Goal: Find specific fact: Find specific fact

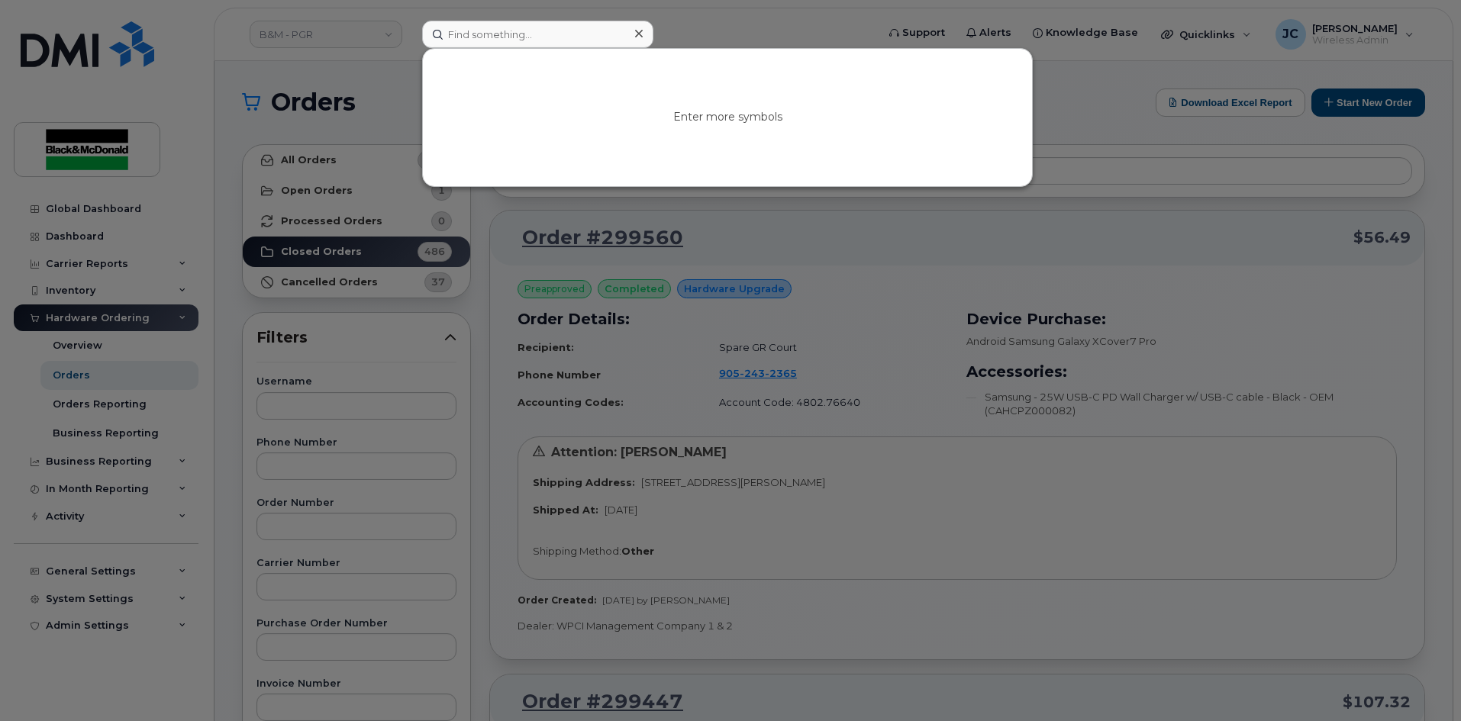
drag, startPoint x: 0, startPoint y: 0, endPoint x: 491, endPoint y: 35, distance: 492.1
click at [497, 39] on input at bounding box center [537, 34] width 231 height 27
click at [118, 207] on div at bounding box center [730, 360] width 1461 height 721
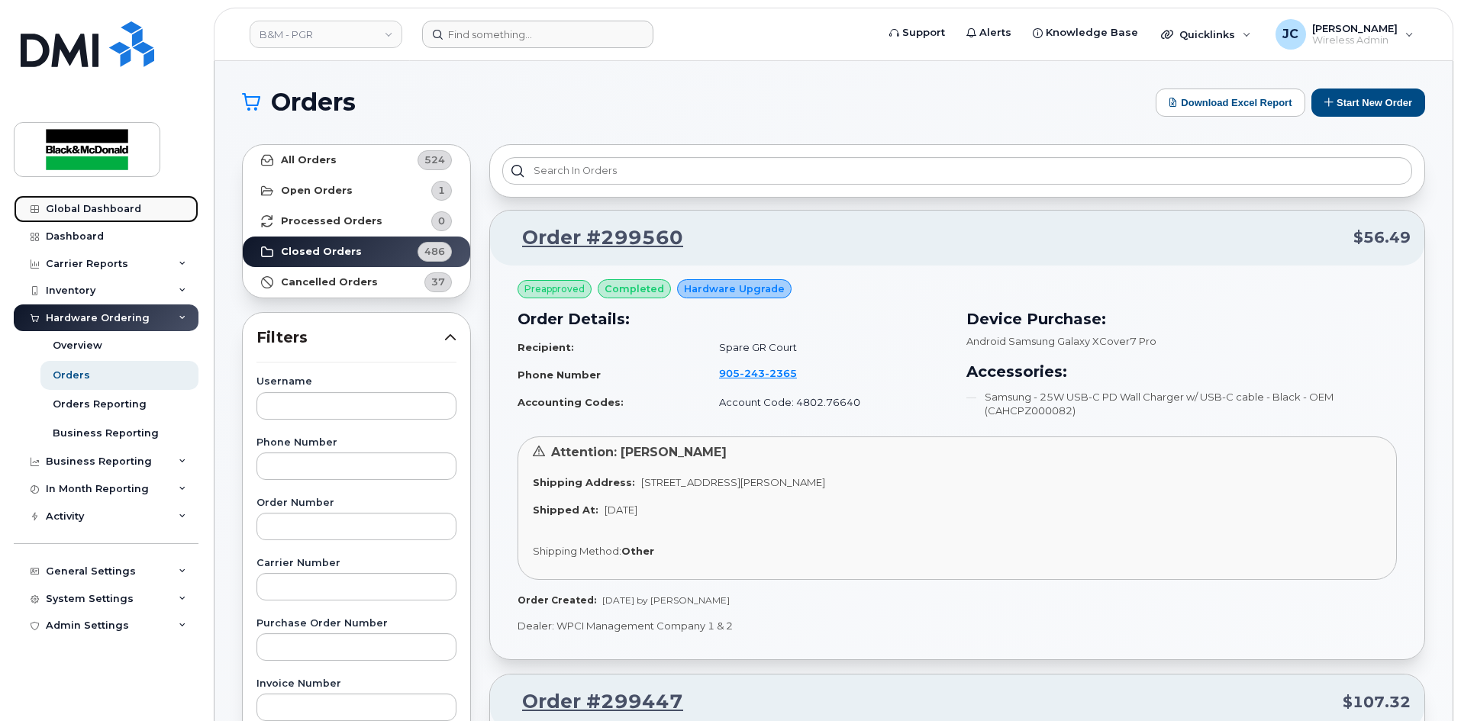
click at [118, 207] on div "Global Dashboard" at bounding box center [93, 209] width 95 height 12
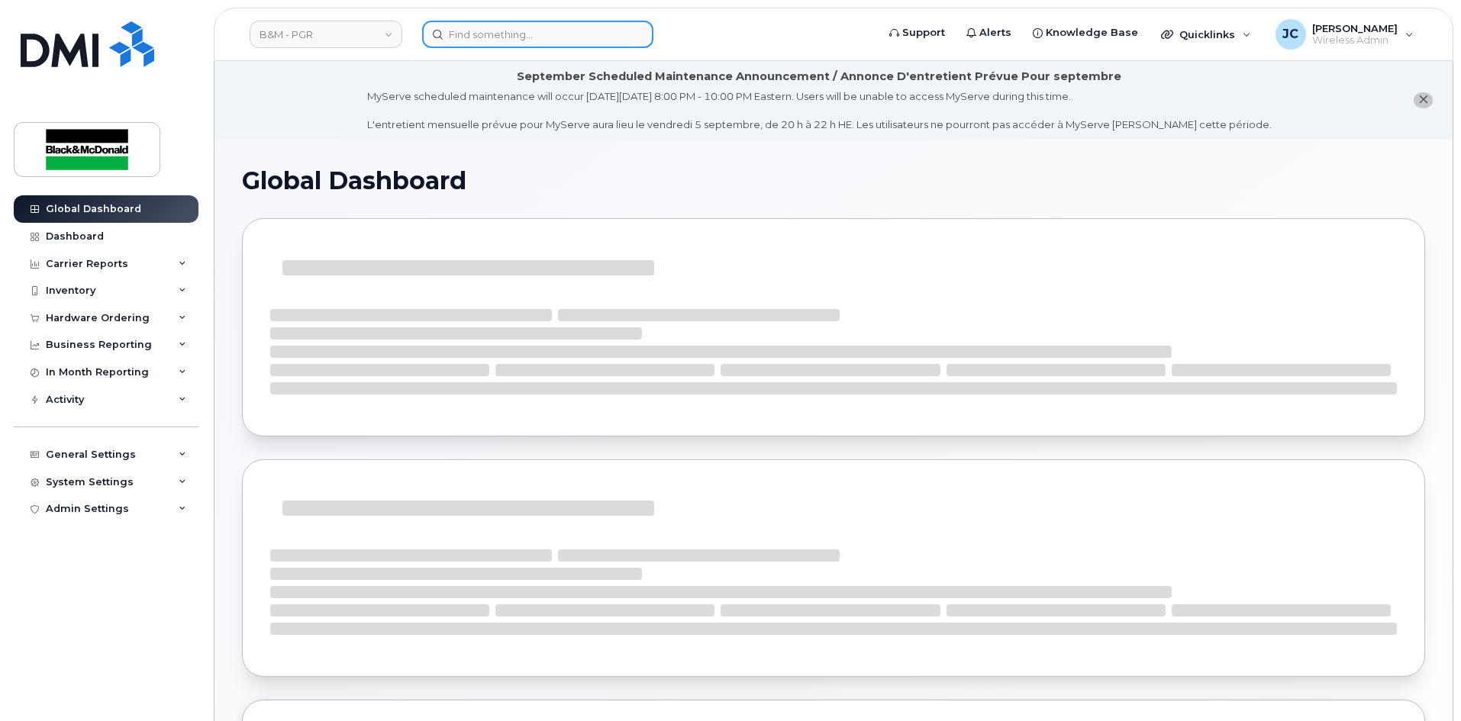
click at [488, 37] on input at bounding box center [537, 34] width 231 height 27
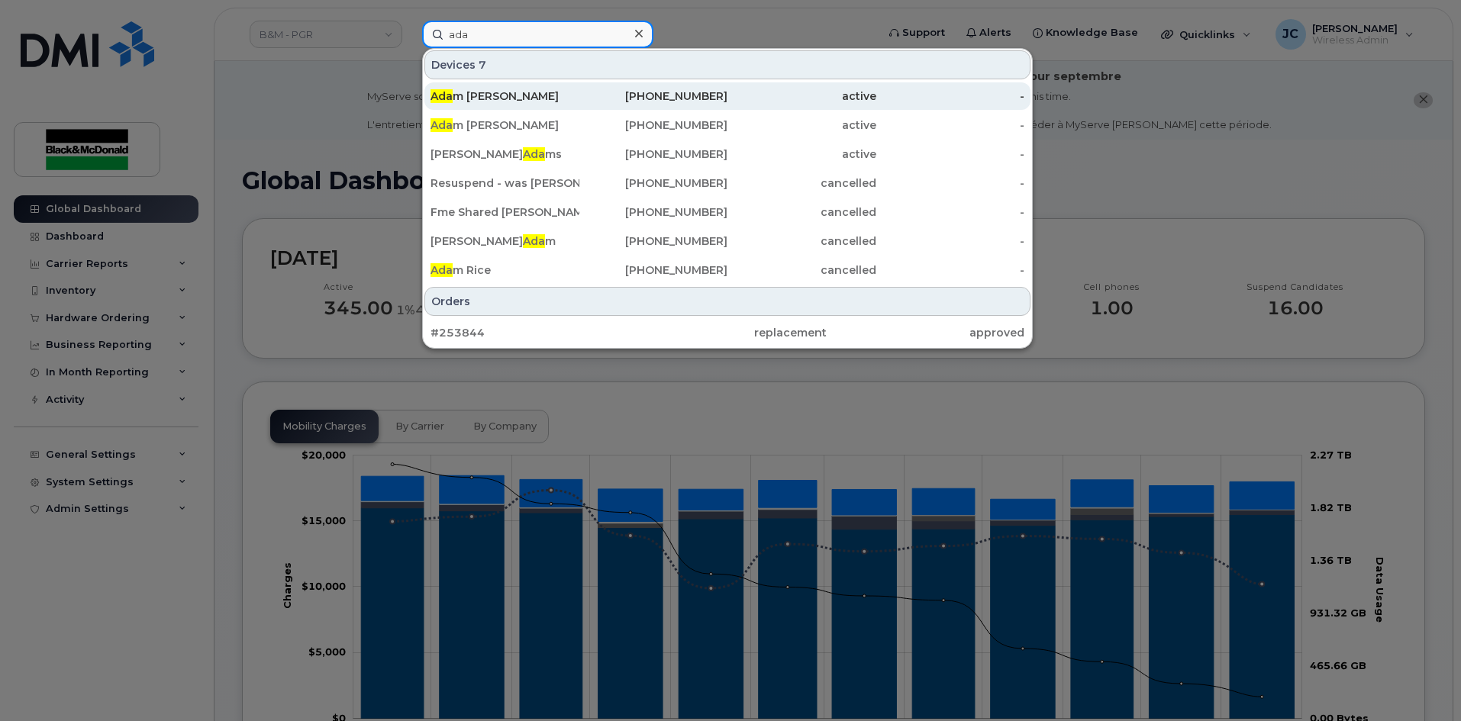
type input "ada"
click at [675, 101] on div "647-524-1489" at bounding box center [653, 96] width 149 height 15
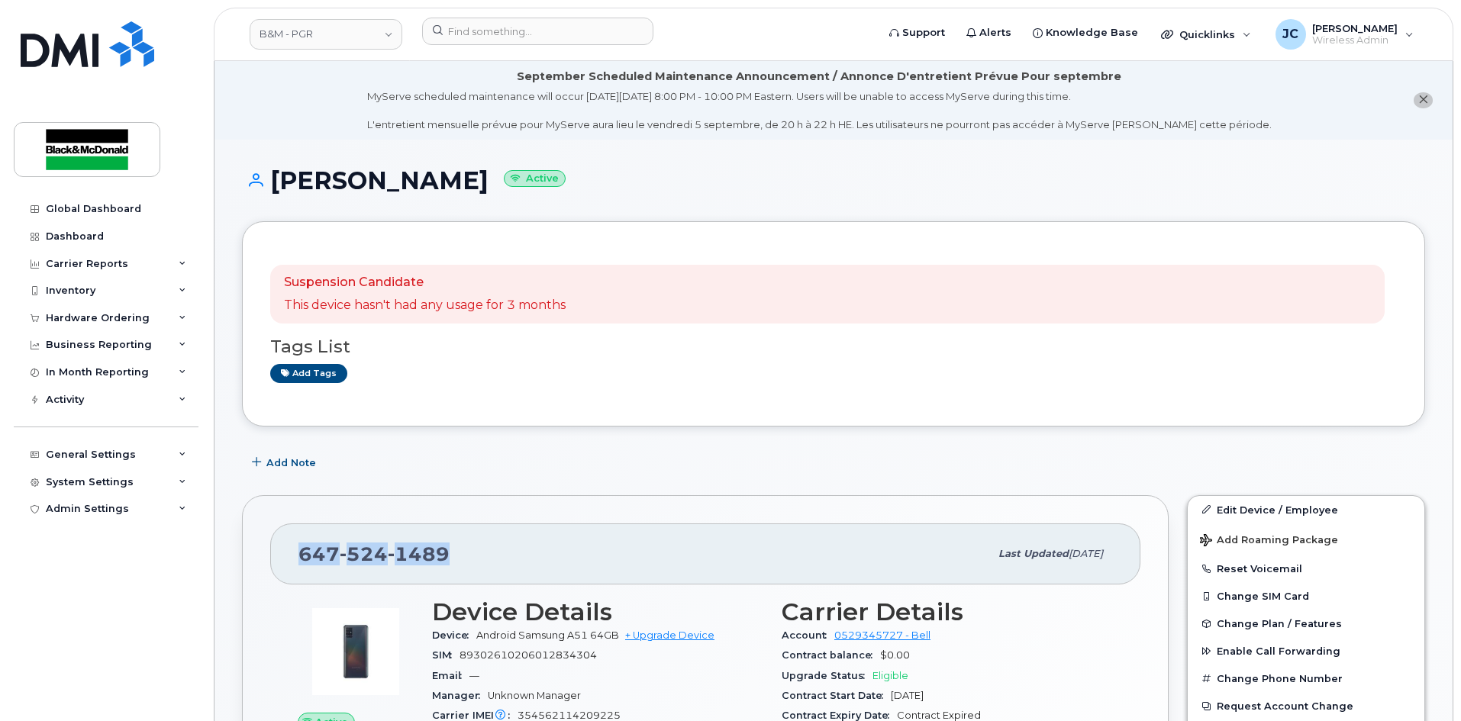
drag, startPoint x: 399, startPoint y: 566, endPoint x: 280, endPoint y: 567, distance: 119.1
click at [280, 567] on div "[PHONE_NUMBER] Last updated [DATE]" at bounding box center [705, 554] width 870 height 61
copy span "[PHONE_NUMBER]"
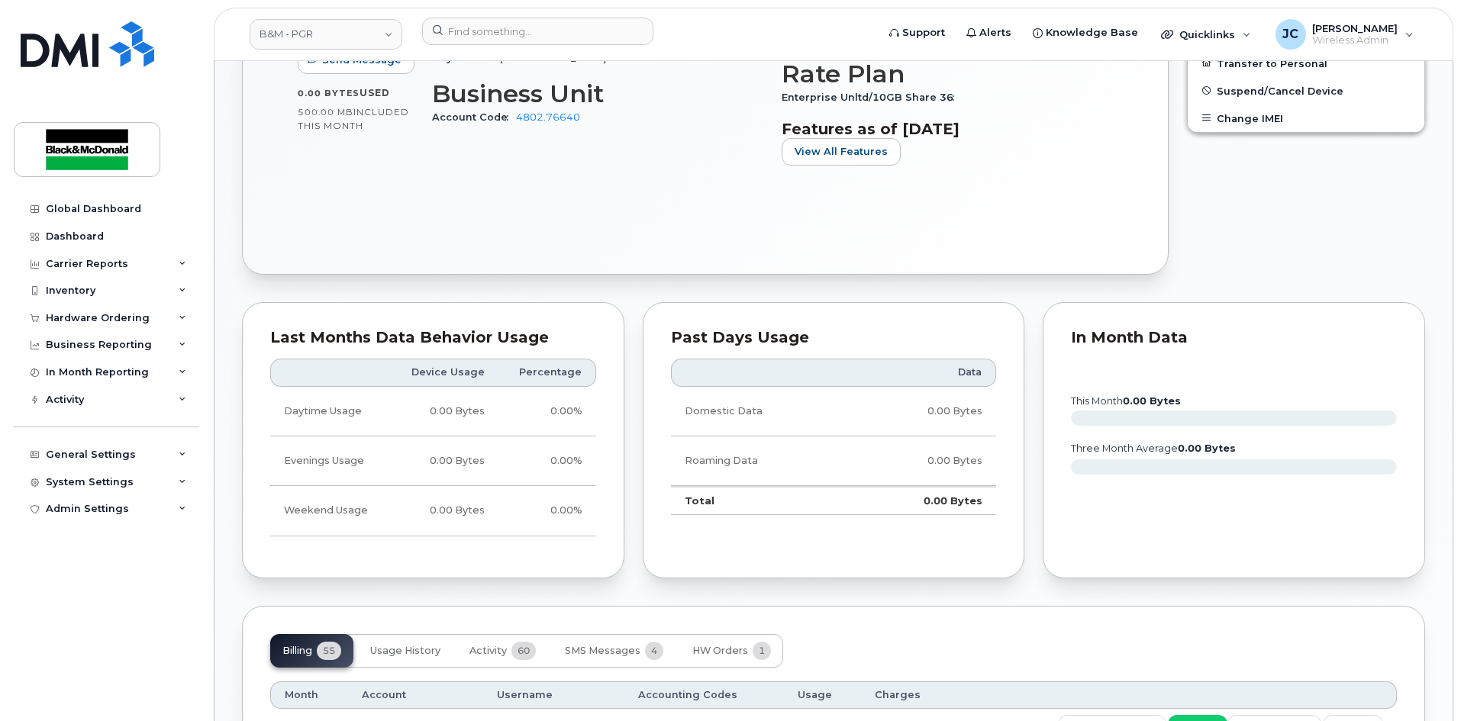
scroll to position [534, 0]
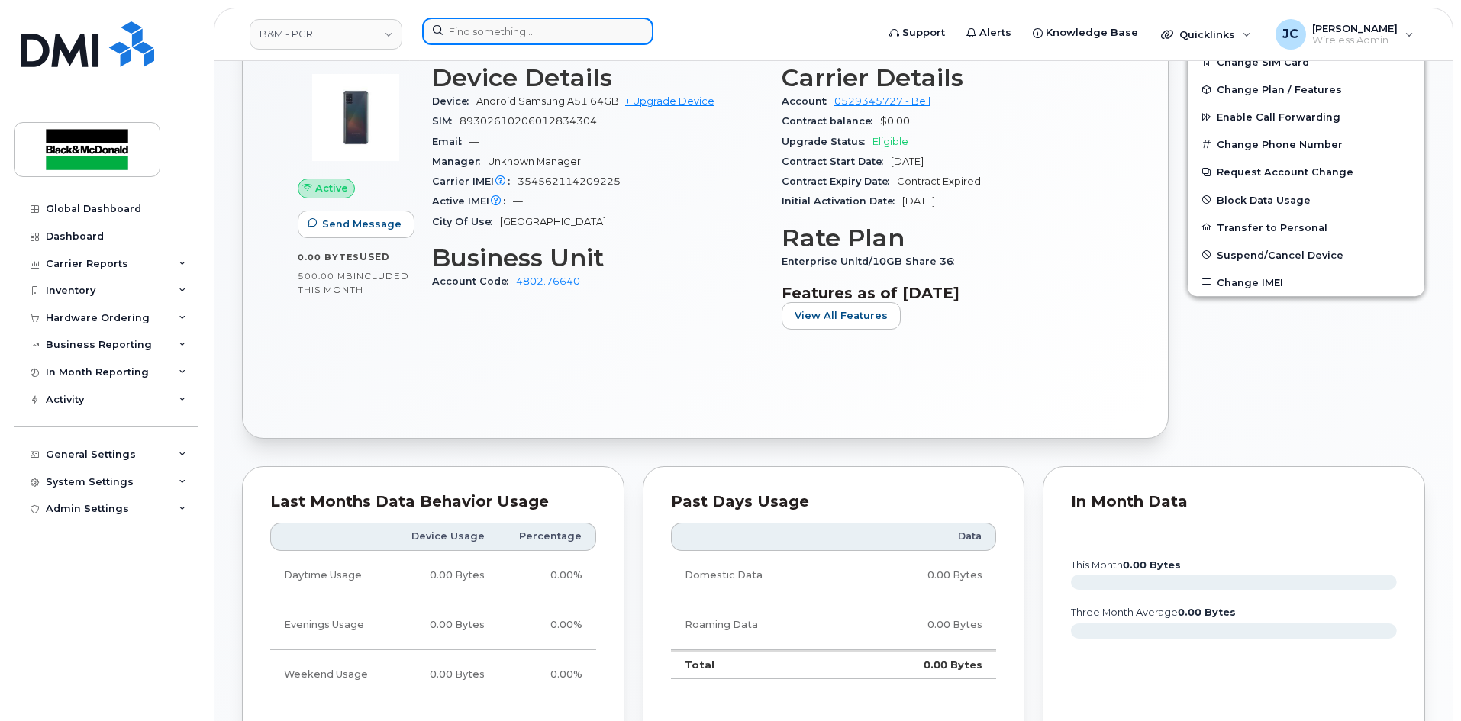
click at [500, 37] on input at bounding box center [537, 31] width 231 height 27
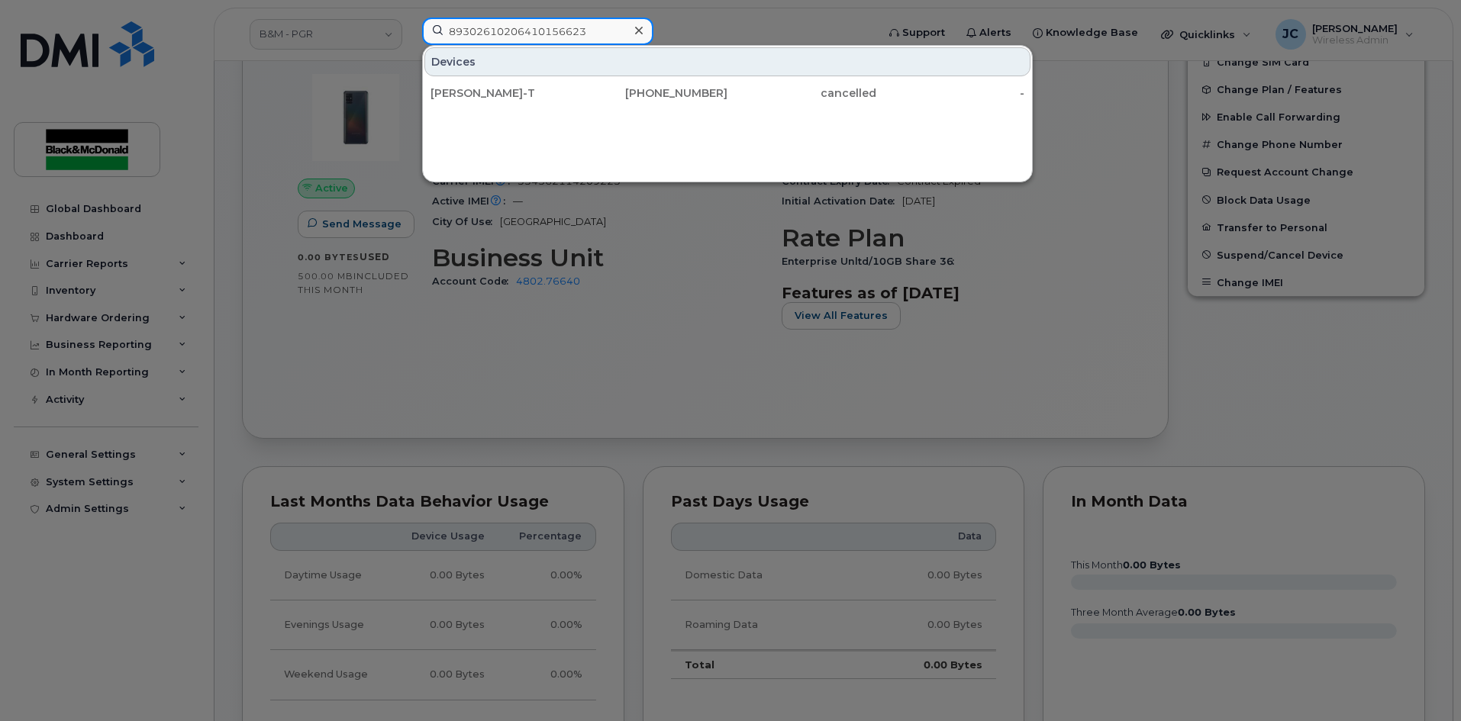
type input "89302610206410156623"
click at [630, 422] on div at bounding box center [730, 360] width 1461 height 721
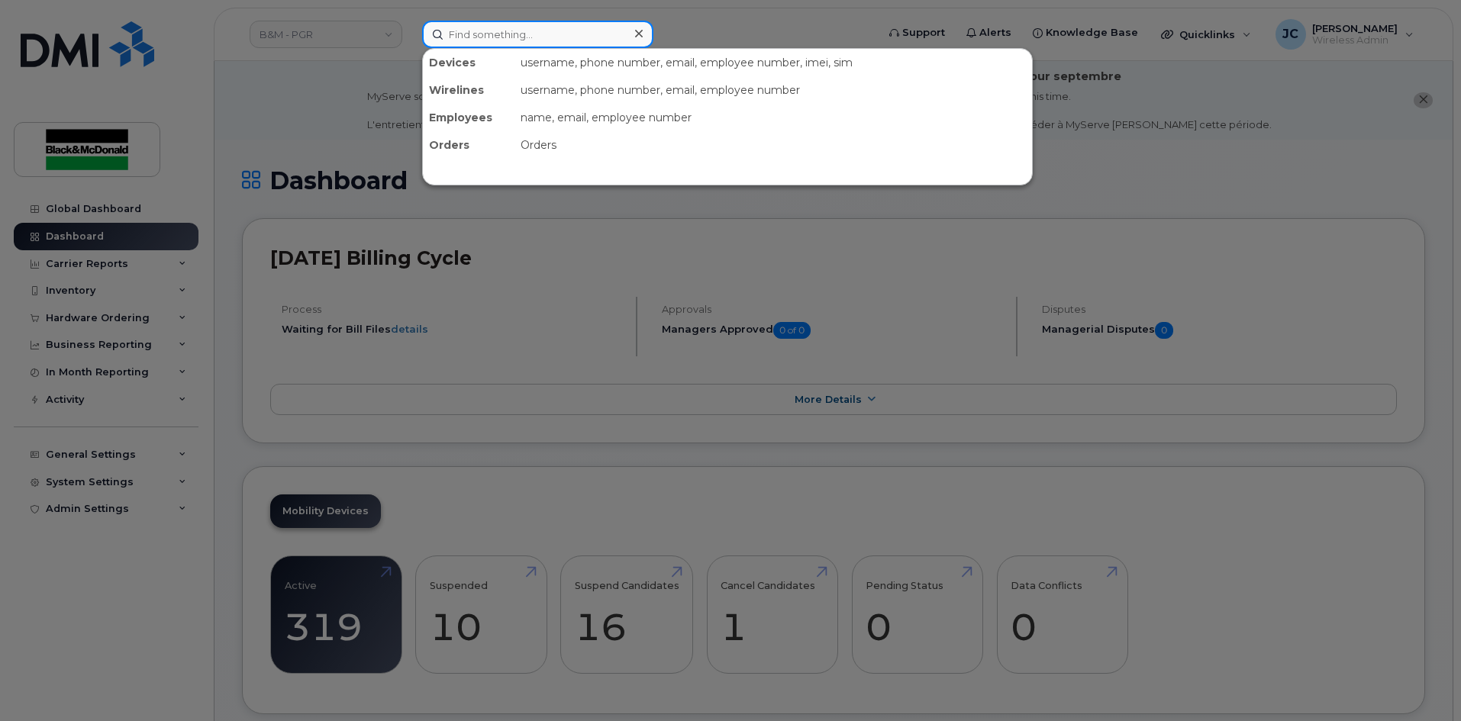
click at [487, 32] on input at bounding box center [537, 34] width 231 height 27
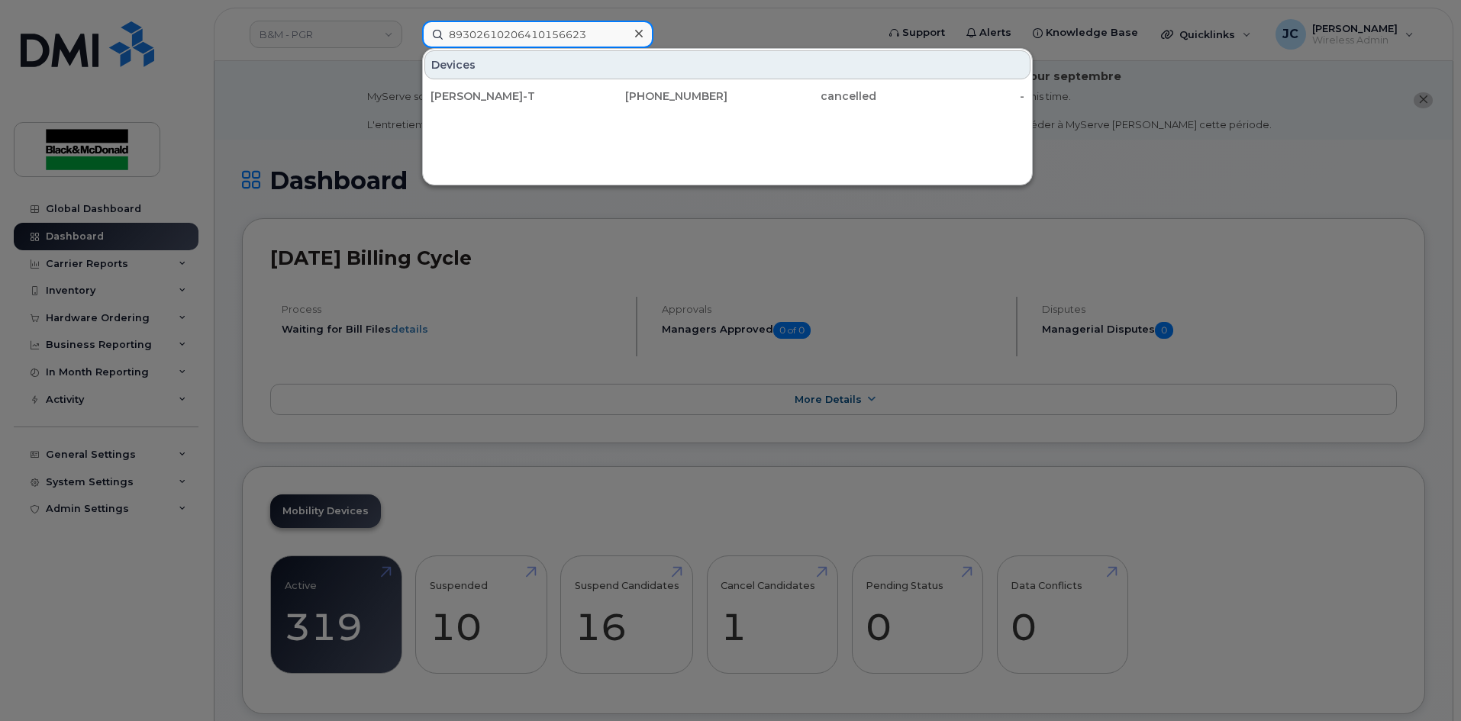
type input "89302610206410156623"
